Goal: Task Accomplishment & Management: Use online tool/utility

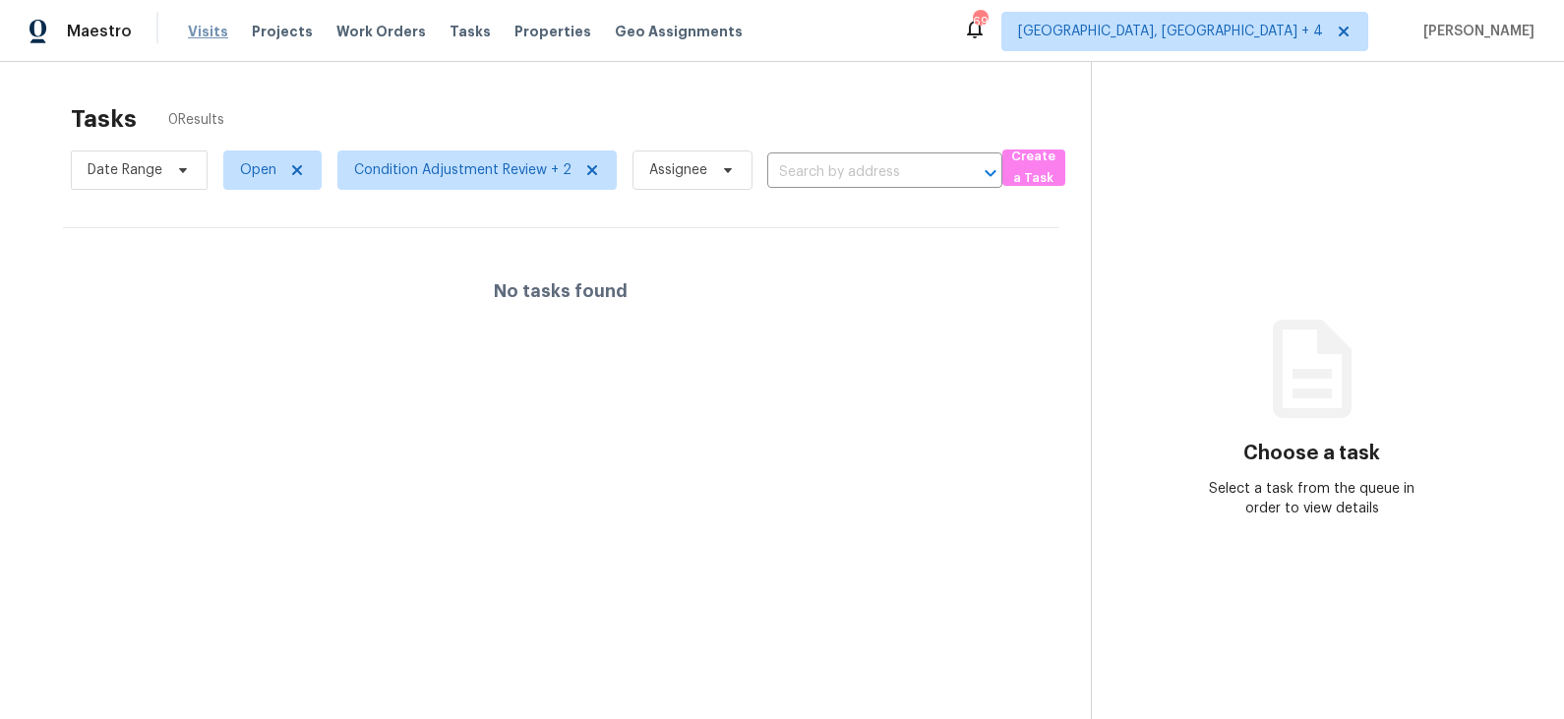
click at [205, 29] on span "Visits" at bounding box center [208, 32] width 40 height 20
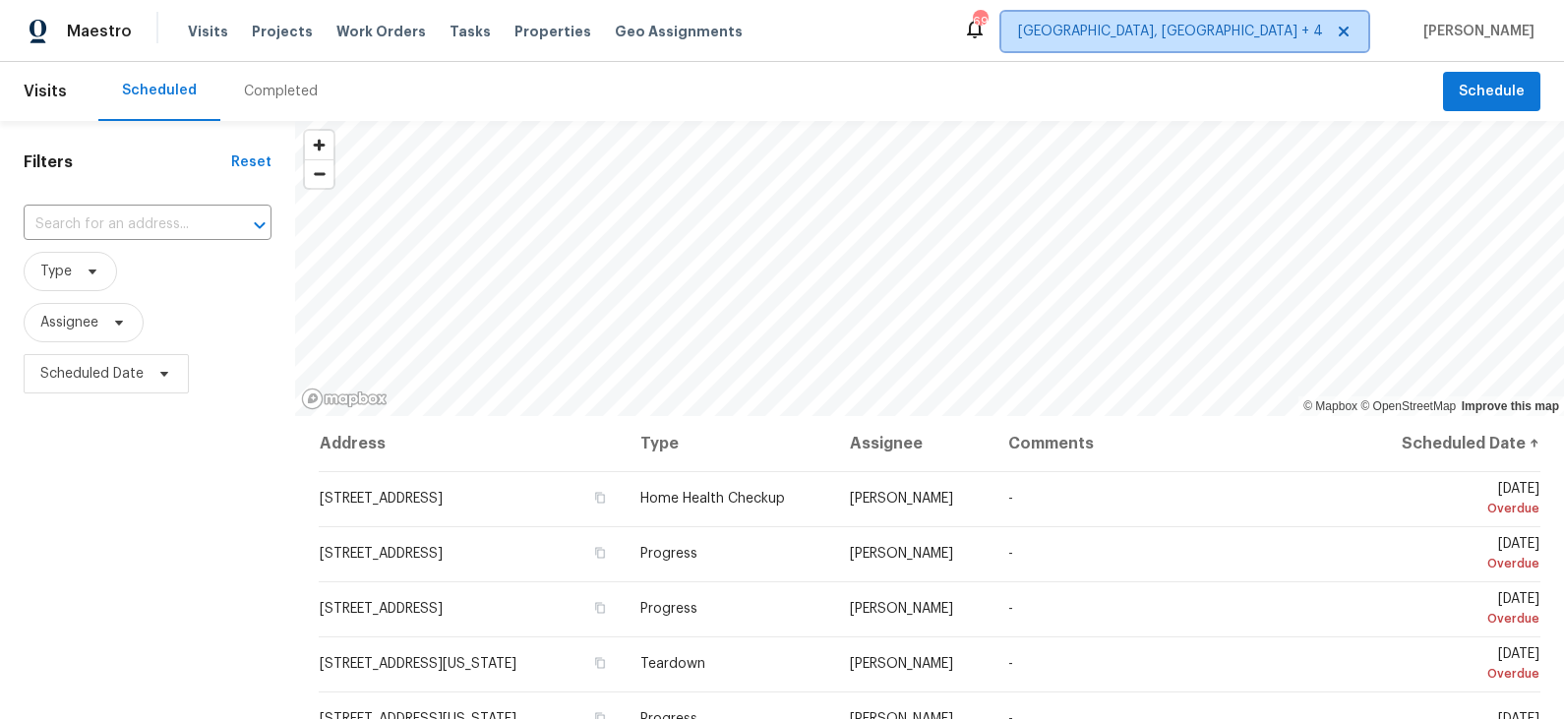
click at [1270, 31] on span "[GEOGRAPHIC_DATA], [GEOGRAPHIC_DATA] + 4" at bounding box center [1170, 32] width 305 height 20
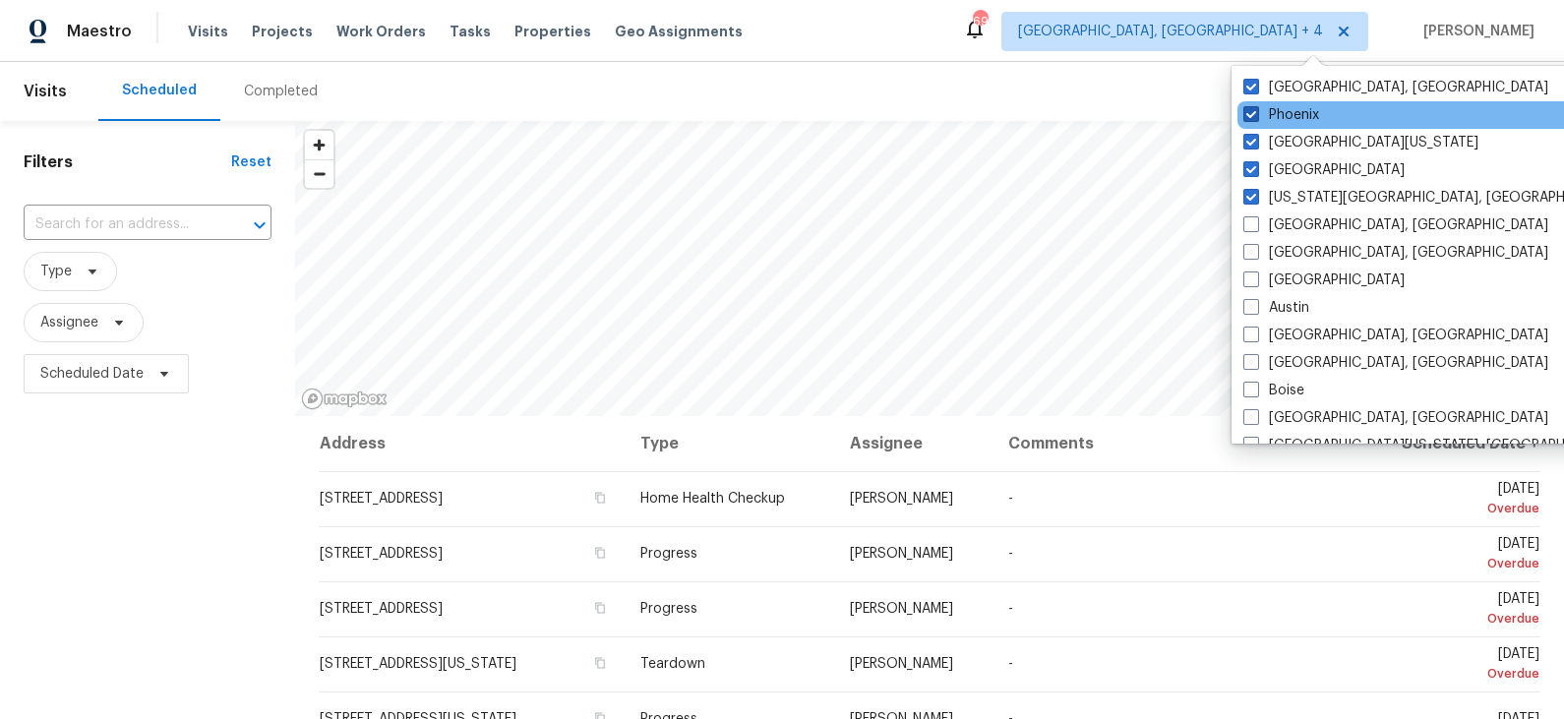
click at [1289, 109] on label "Phoenix" at bounding box center [1281, 115] width 76 height 20
click at [1256, 109] on input "Phoenix" at bounding box center [1249, 111] width 13 height 13
checkbox input "false"
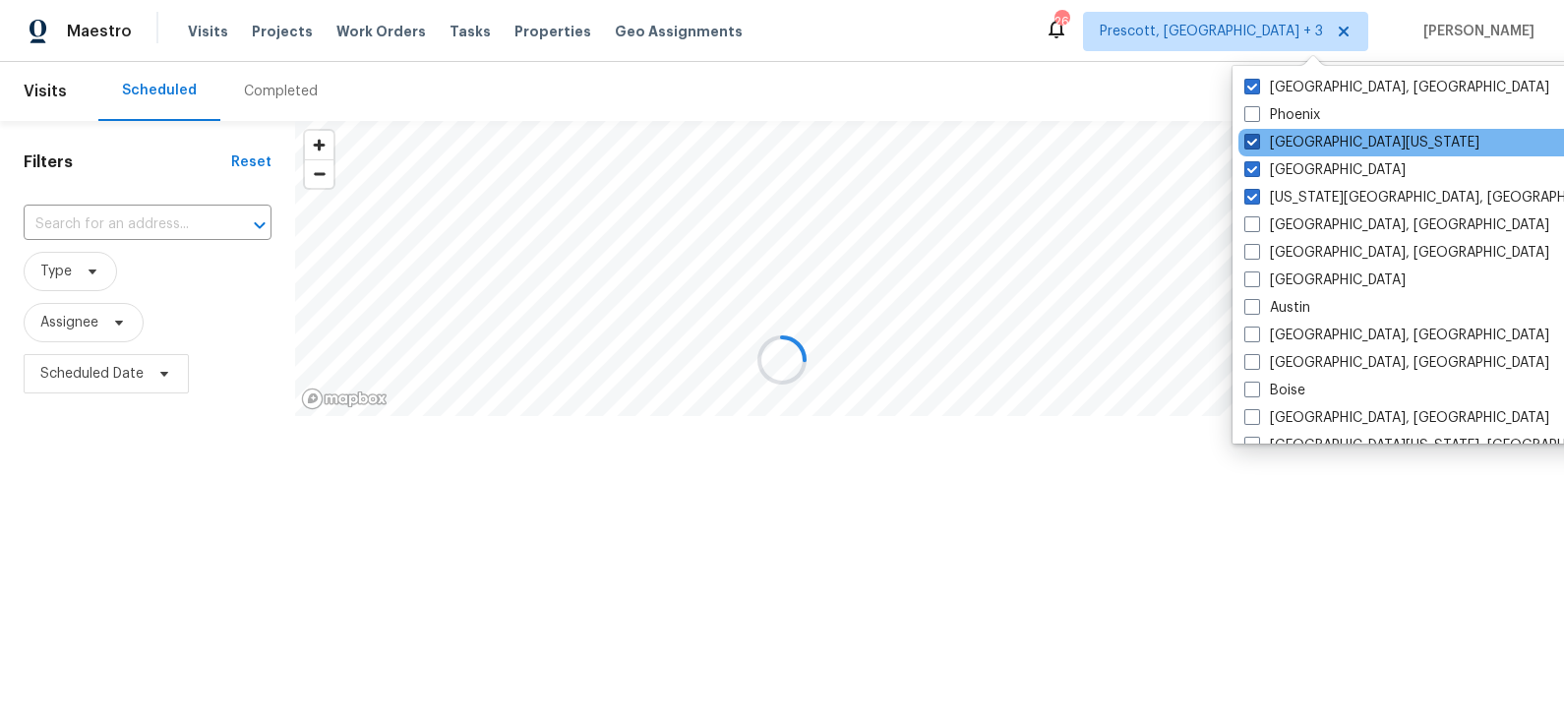
click at [1285, 140] on label "[GEOGRAPHIC_DATA][US_STATE]" at bounding box center [1361, 143] width 235 height 20
click at [1257, 140] on input "[GEOGRAPHIC_DATA][US_STATE]" at bounding box center [1250, 139] width 13 height 13
checkbox input "false"
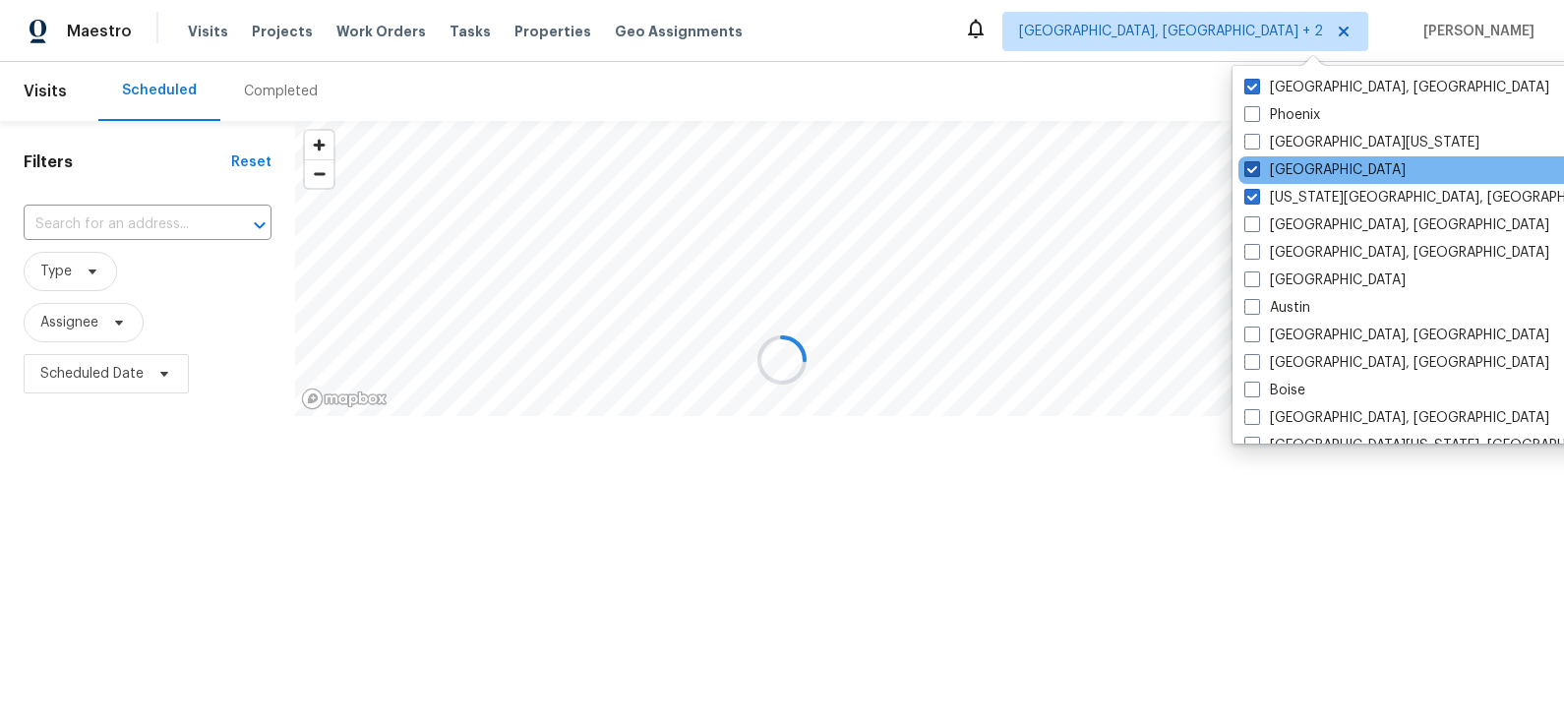
click at [1285, 163] on label "[GEOGRAPHIC_DATA]" at bounding box center [1324, 170] width 161 height 20
click at [1257, 163] on input "[GEOGRAPHIC_DATA]" at bounding box center [1250, 166] width 13 height 13
checkbox input "false"
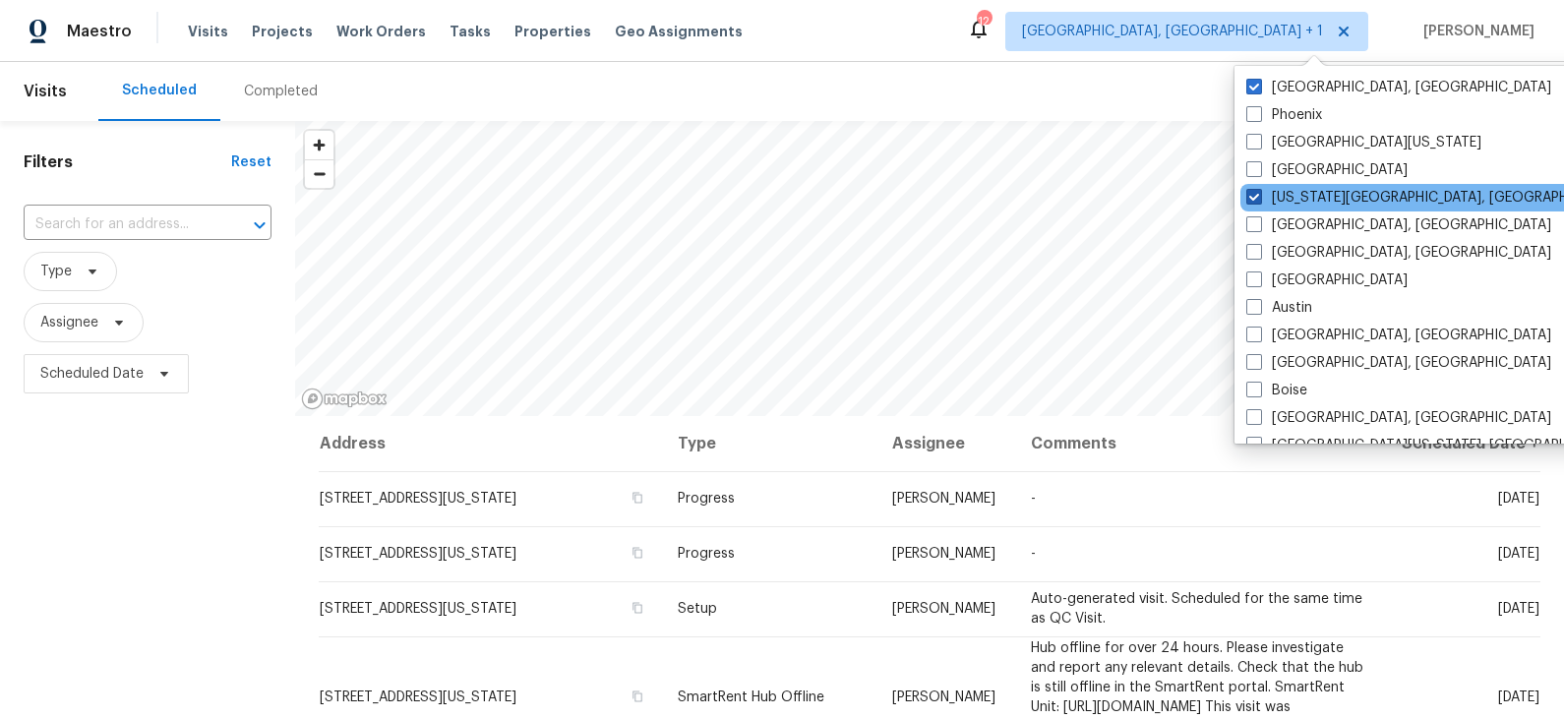
click at [1285, 191] on label "[US_STATE][GEOGRAPHIC_DATA], [GEOGRAPHIC_DATA]" at bounding box center [1435, 198] width 379 height 20
click at [1259, 191] on input "[US_STATE][GEOGRAPHIC_DATA], [GEOGRAPHIC_DATA]" at bounding box center [1252, 194] width 13 height 13
checkbox input "false"
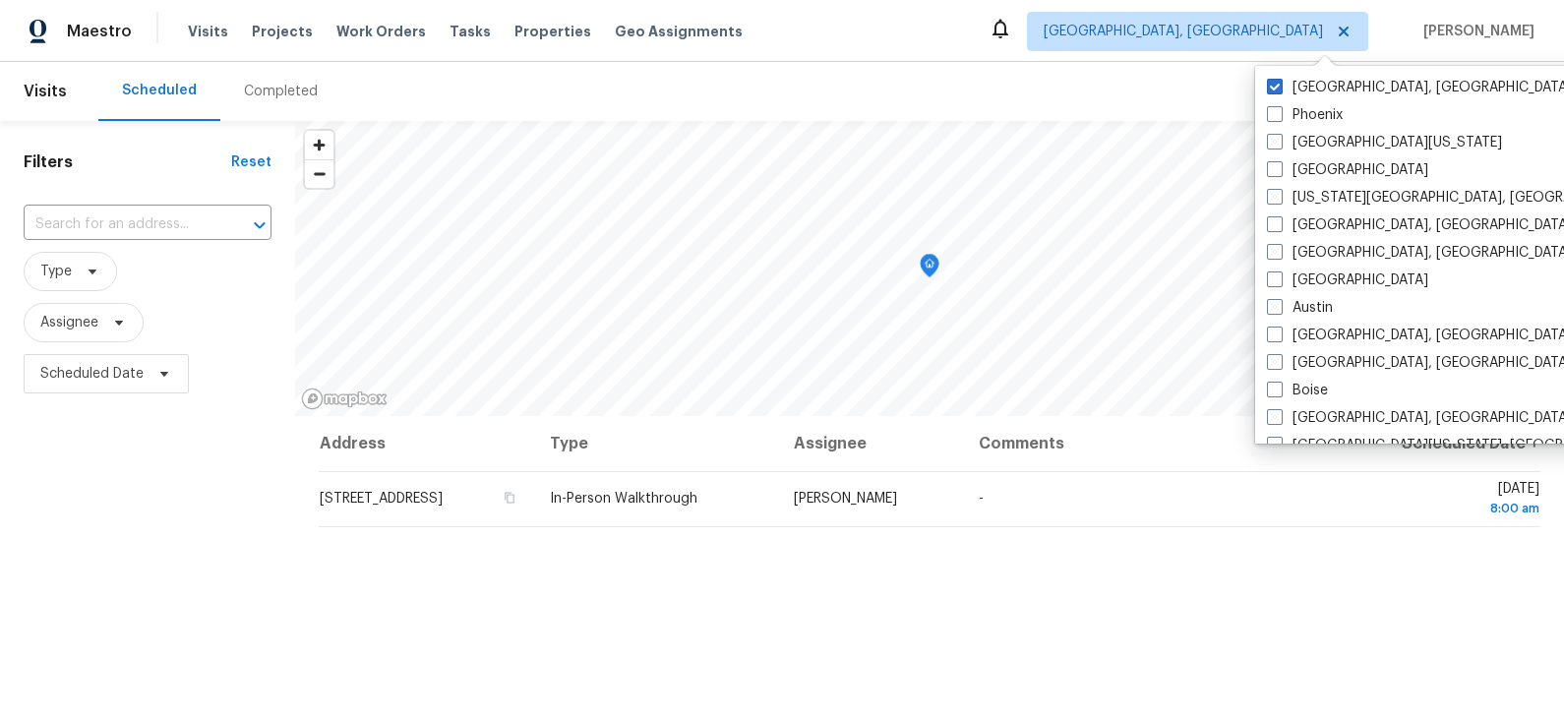
click at [1136, 74] on div "Scheduled Completed" at bounding box center [770, 91] width 1344 height 59
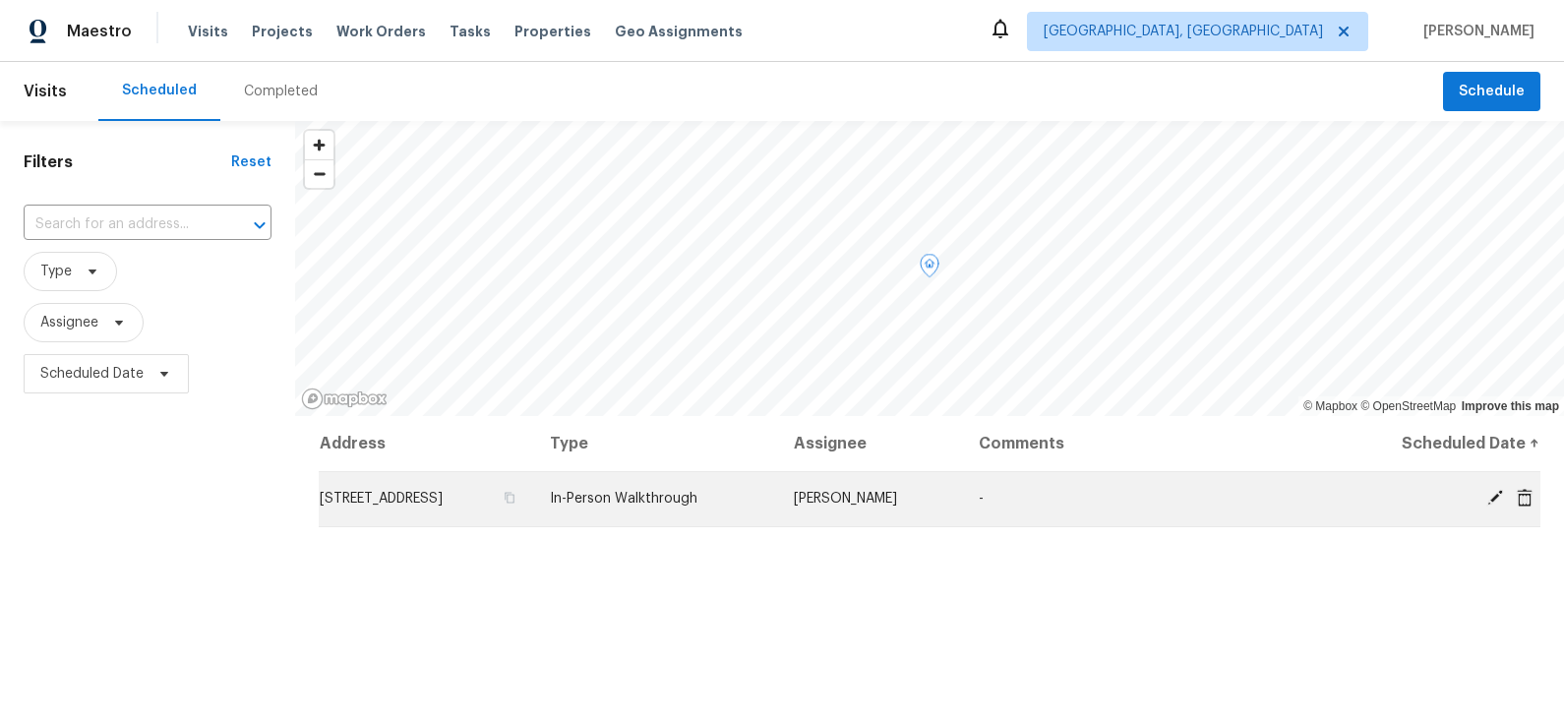
click at [1497, 500] on icon at bounding box center [1495, 498] width 18 height 18
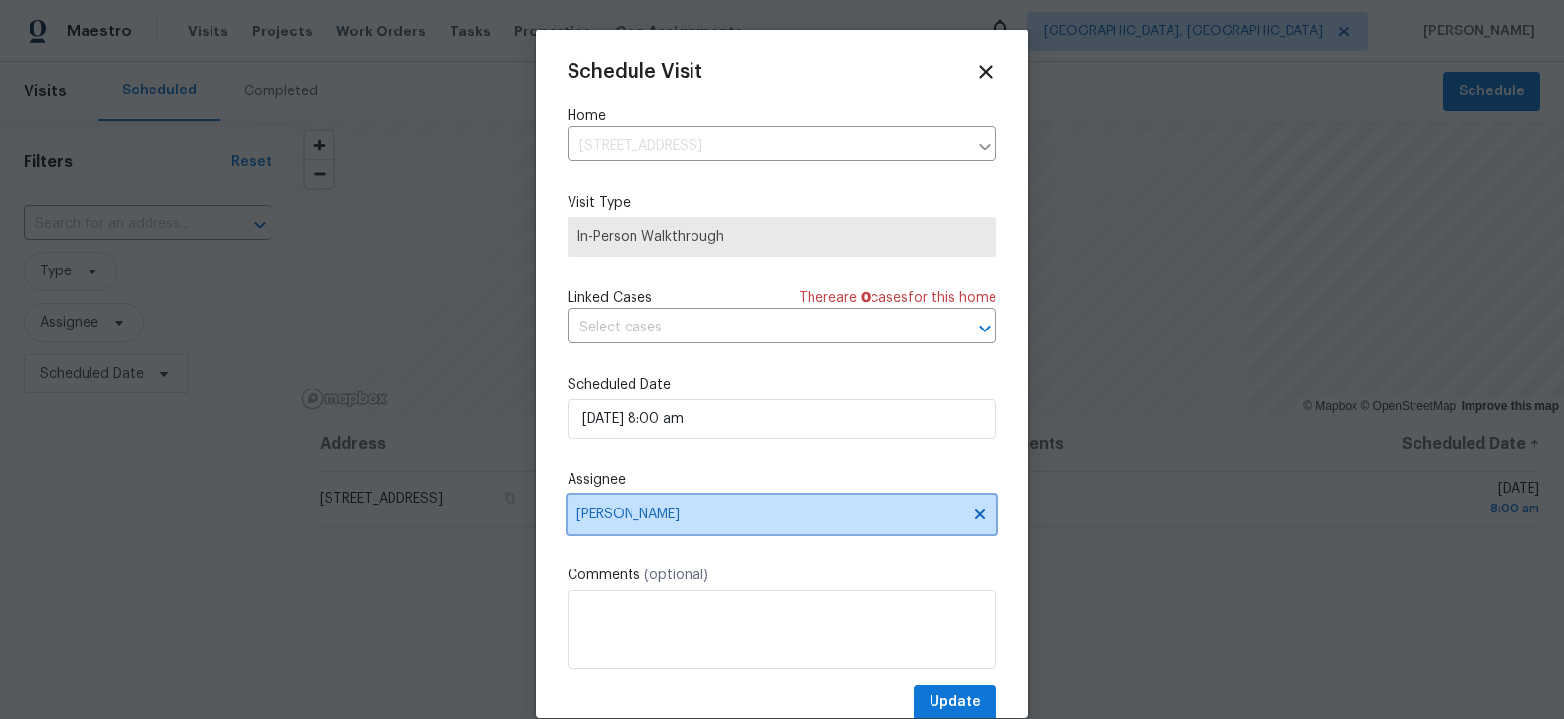
click at [686, 512] on span "[PERSON_NAME]" at bounding box center [769, 515] width 386 height 16
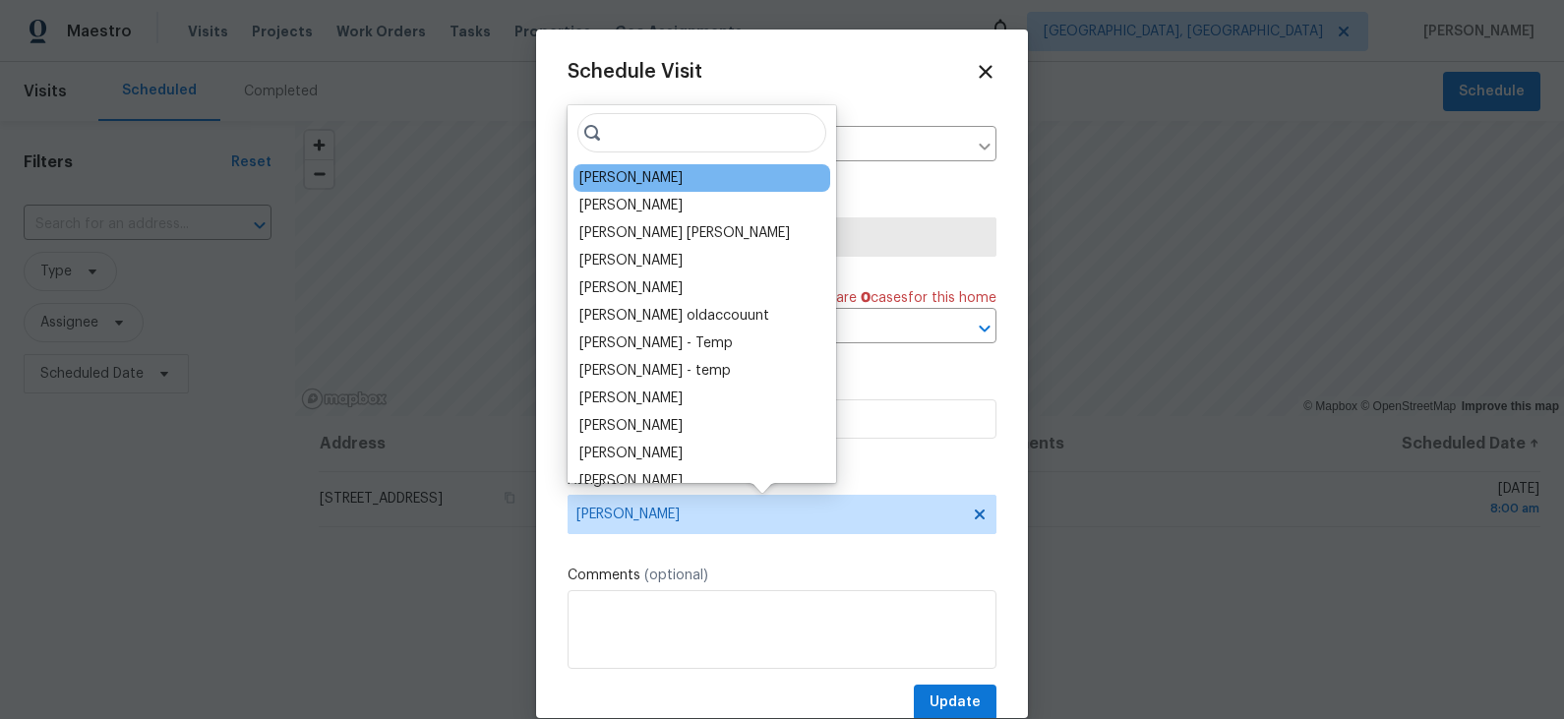
click at [603, 188] on div "[PERSON_NAME]" at bounding box center [701, 178] width 257 height 28
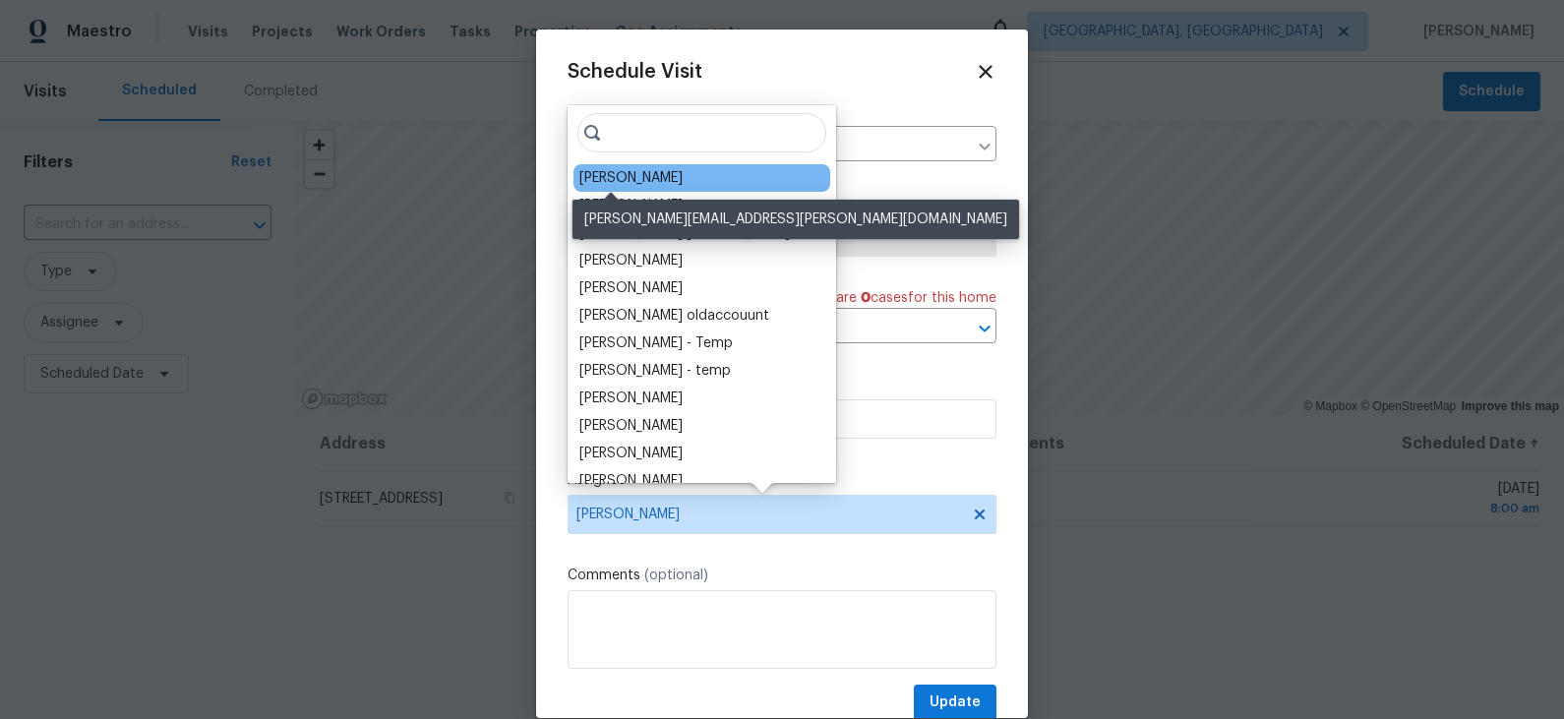
click at [610, 181] on div "[PERSON_NAME]" at bounding box center [630, 178] width 103 height 20
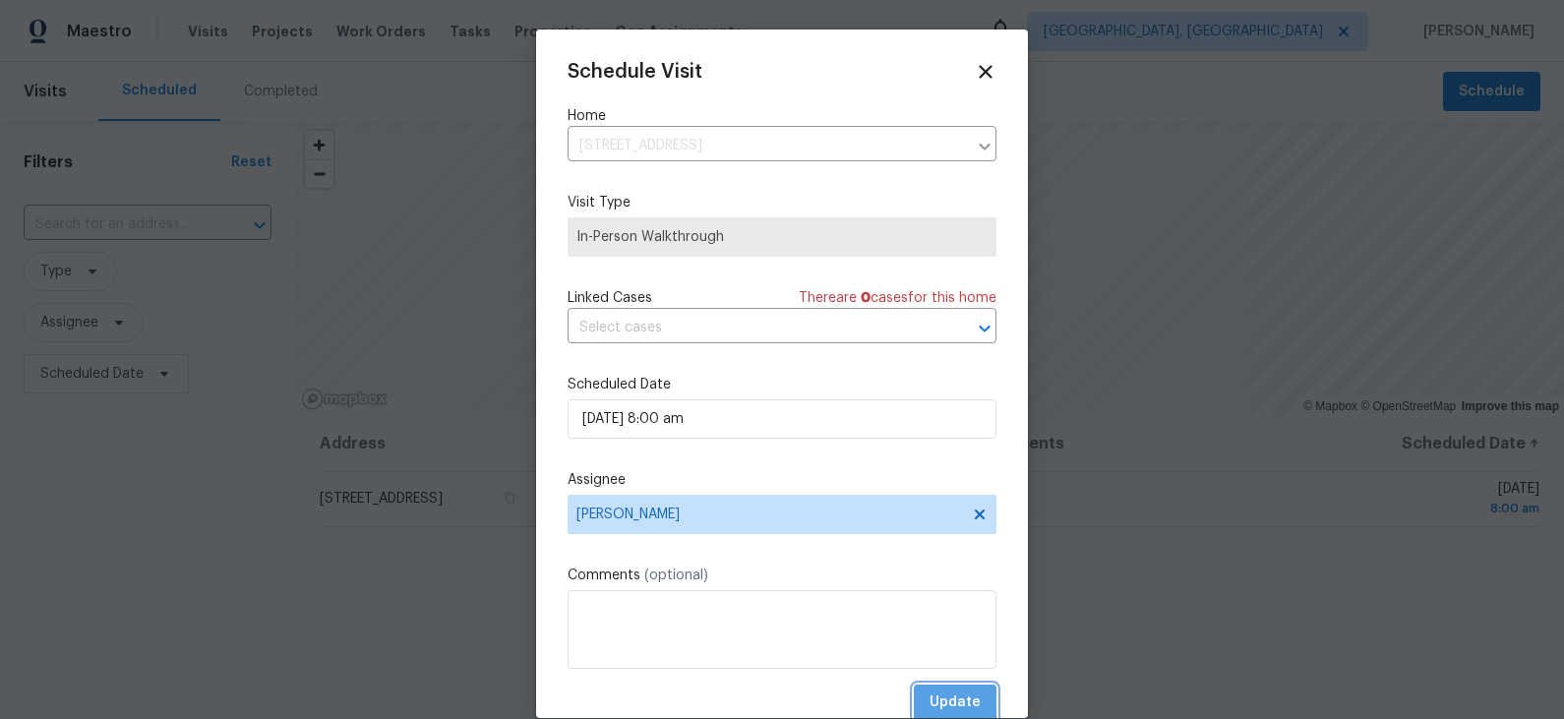
click at [942, 699] on span "Update" at bounding box center [954, 702] width 51 height 25
